Goal: Information Seeking & Learning: Compare options

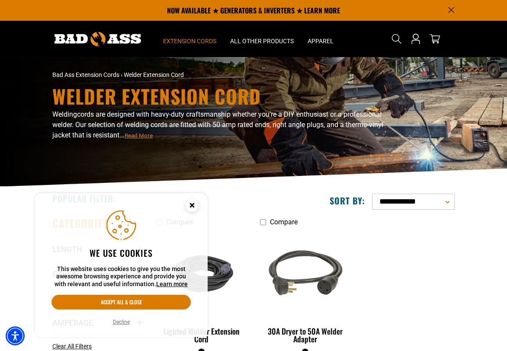
click at [191, 208] on circle "Close this option" at bounding box center [191, 205] width 13 height 13
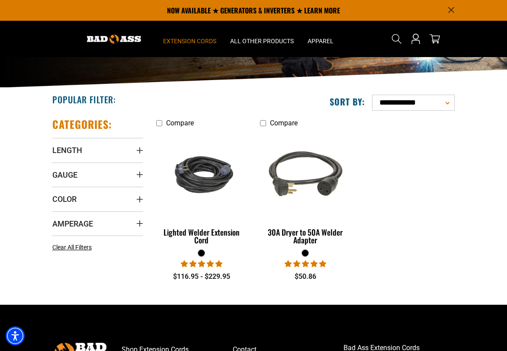
scroll to position [98, 0]
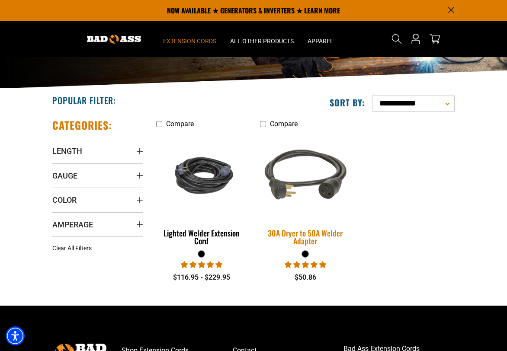
click at [313, 233] on div "30A Dryer to 50A Welder Adapter" at bounding box center [305, 237] width 91 height 16
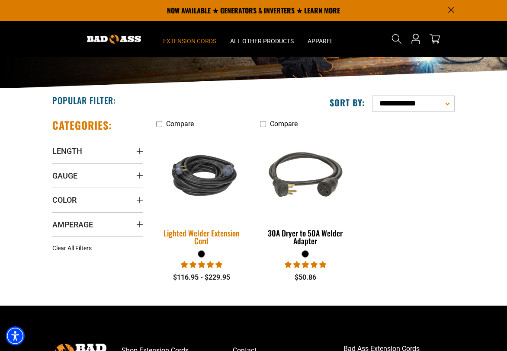
click at [205, 236] on div "Lighted Welder Extension Cord" at bounding box center [201, 237] width 91 height 16
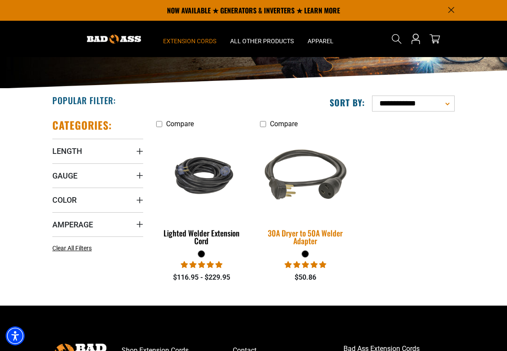
click at [287, 199] on img at bounding box center [305, 175] width 104 height 93
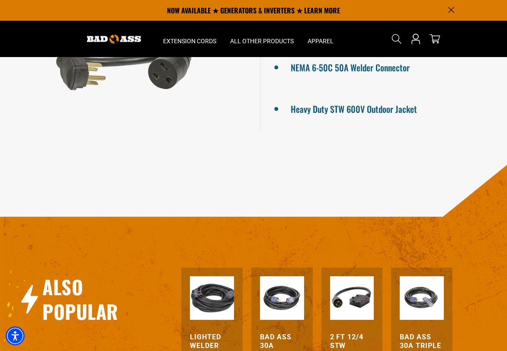
scroll to position [243, 0]
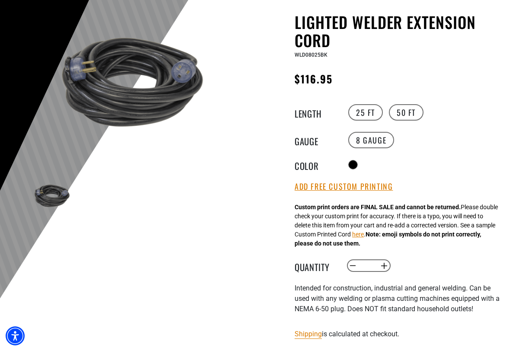
scroll to position [412, 0]
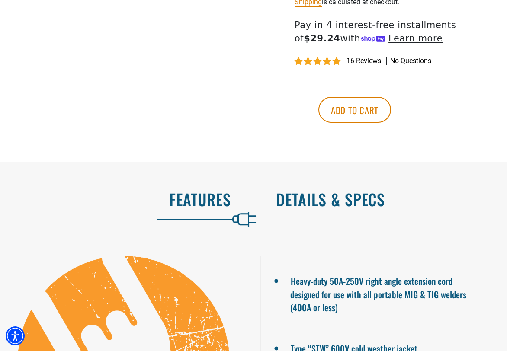
click at [339, 208] on h2 "Details & Specs" at bounding box center [382, 199] width 213 height 18
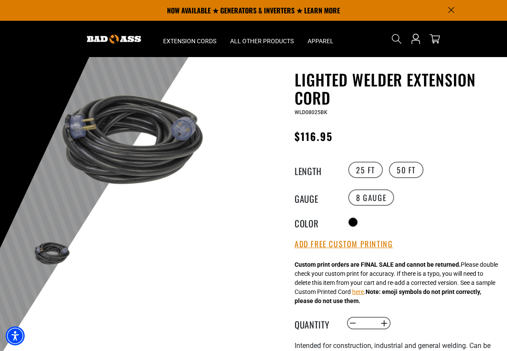
scroll to position [22, 0]
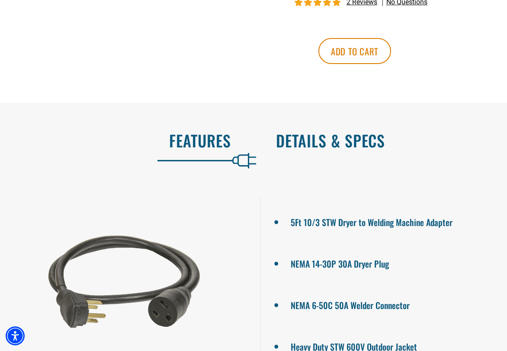
click at [340, 143] on h2 "Details & Specs" at bounding box center [382, 140] width 213 height 18
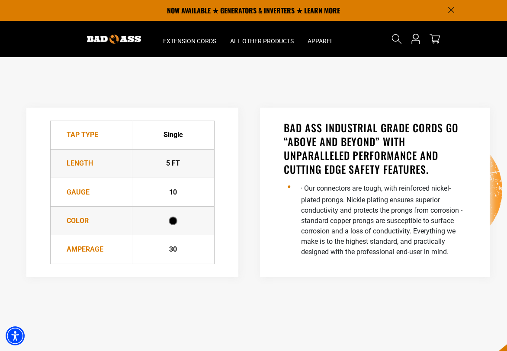
scroll to position [497, 0]
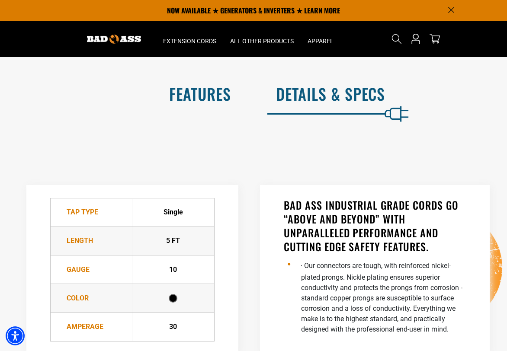
click at [210, 96] on h2 "Features" at bounding box center [124, 94] width 213 height 18
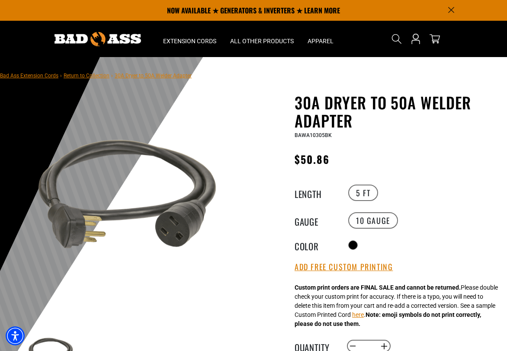
scroll to position [0, 0]
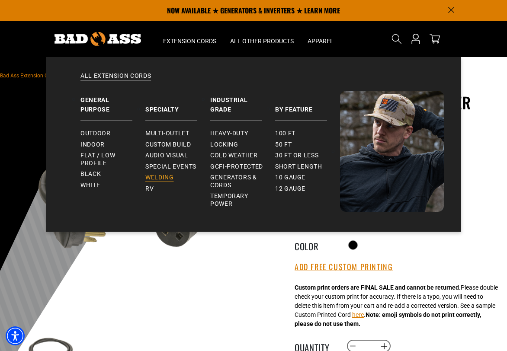
click at [160, 175] on span "Welding" at bounding box center [159, 178] width 28 height 8
